Goal: Browse casually

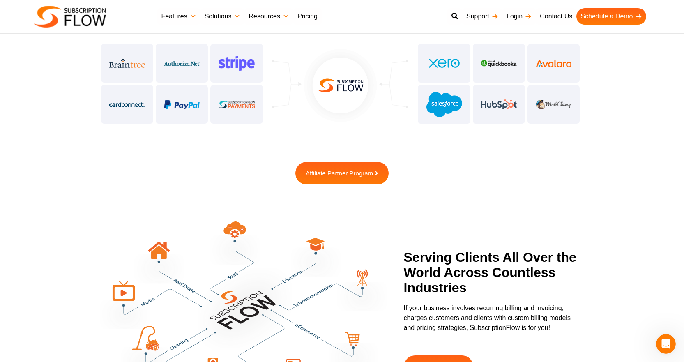
scroll to position [2102, 0]
